Goal: Understand process/instructions: Learn how to perform a task or action

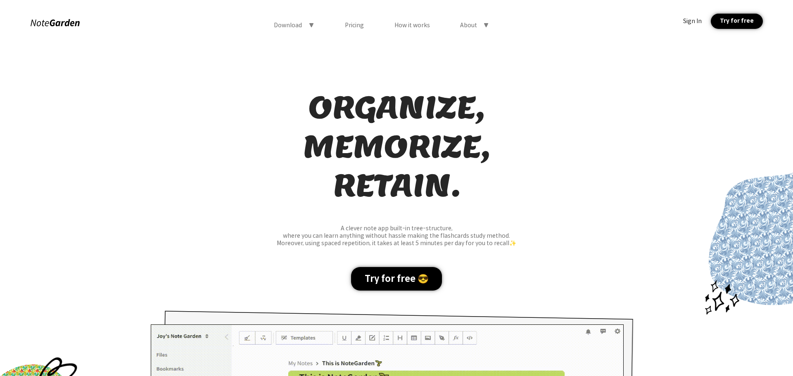
click at [410, 25] on div "How it works" at bounding box center [412, 24] width 36 height 7
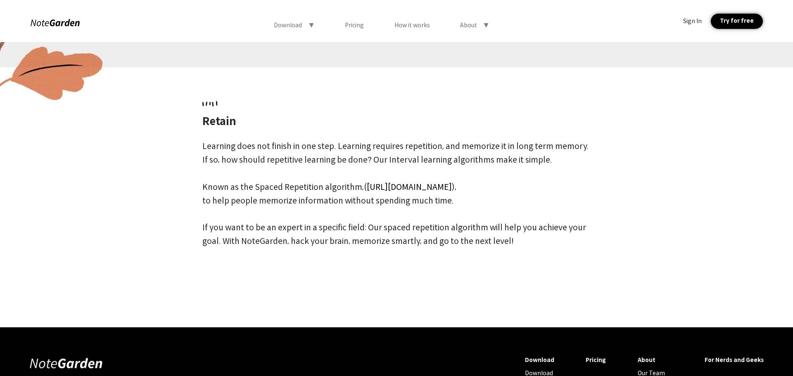
scroll to position [1298, 0]
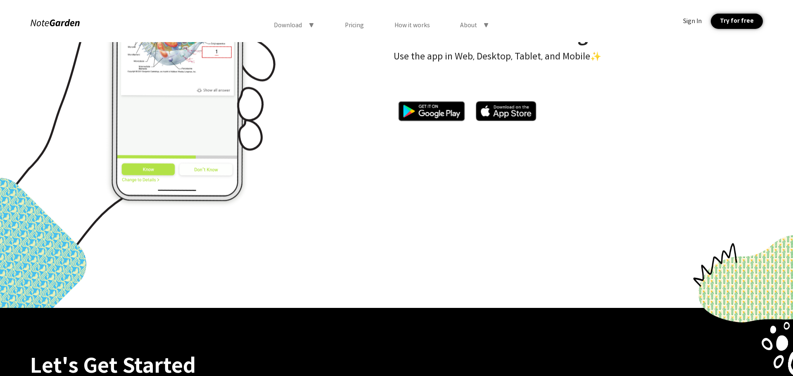
scroll to position [3550, 0]
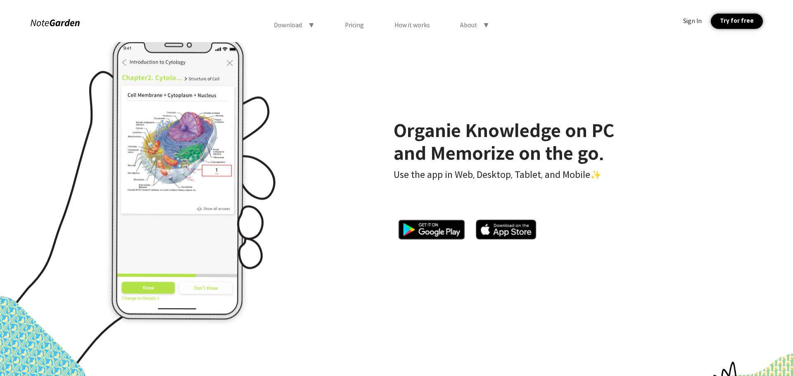
click at [440, 221] on div at bounding box center [431, 229] width 76 height 29
